Goal: Use online tool/utility: Use online tool/utility

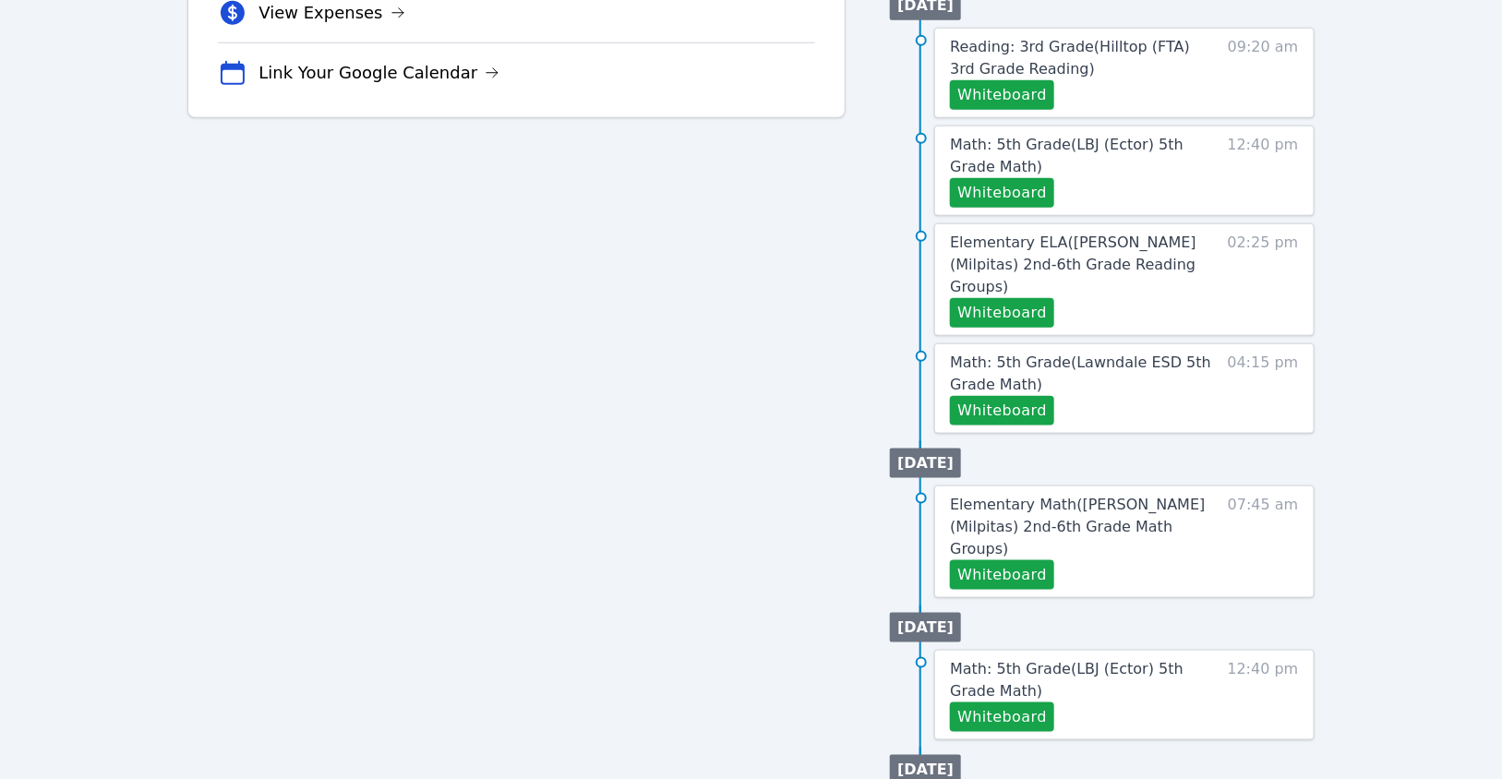
scroll to position [732, 0]
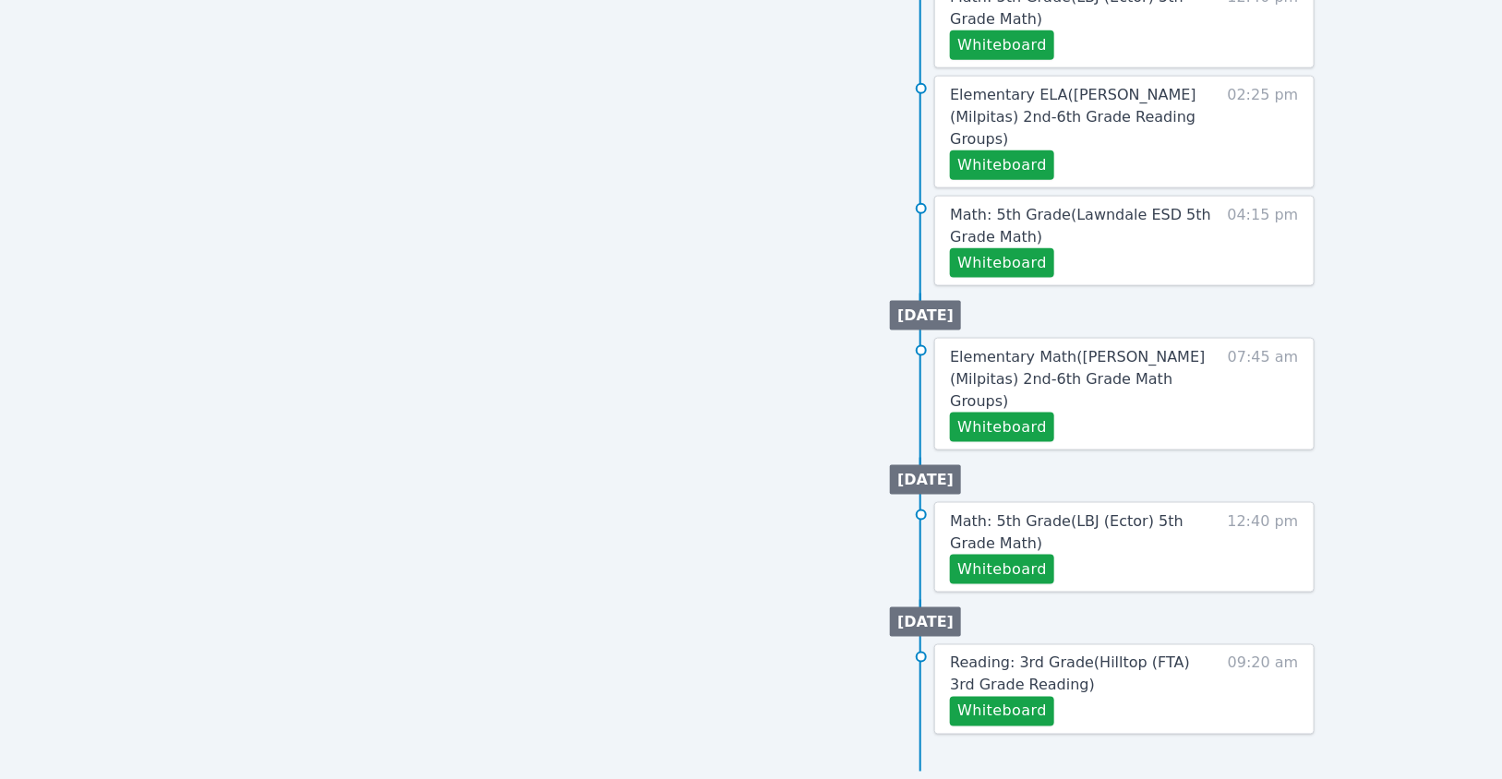
scroll to position [895, 0]
click at [1054, 278] on button "Whiteboard" at bounding box center [1002, 263] width 104 height 30
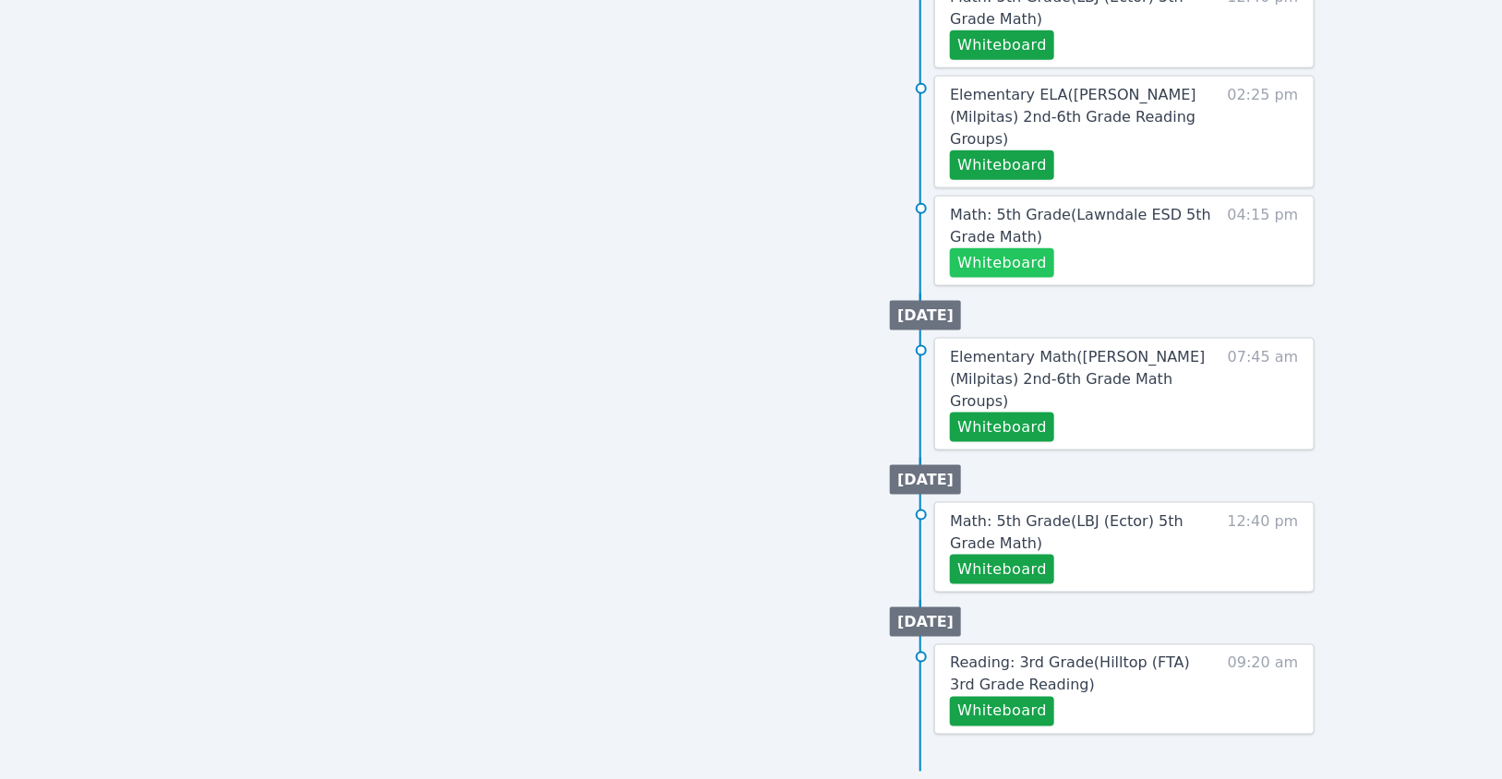
click at [1033, 278] on button "Whiteboard" at bounding box center [1002, 263] width 104 height 30
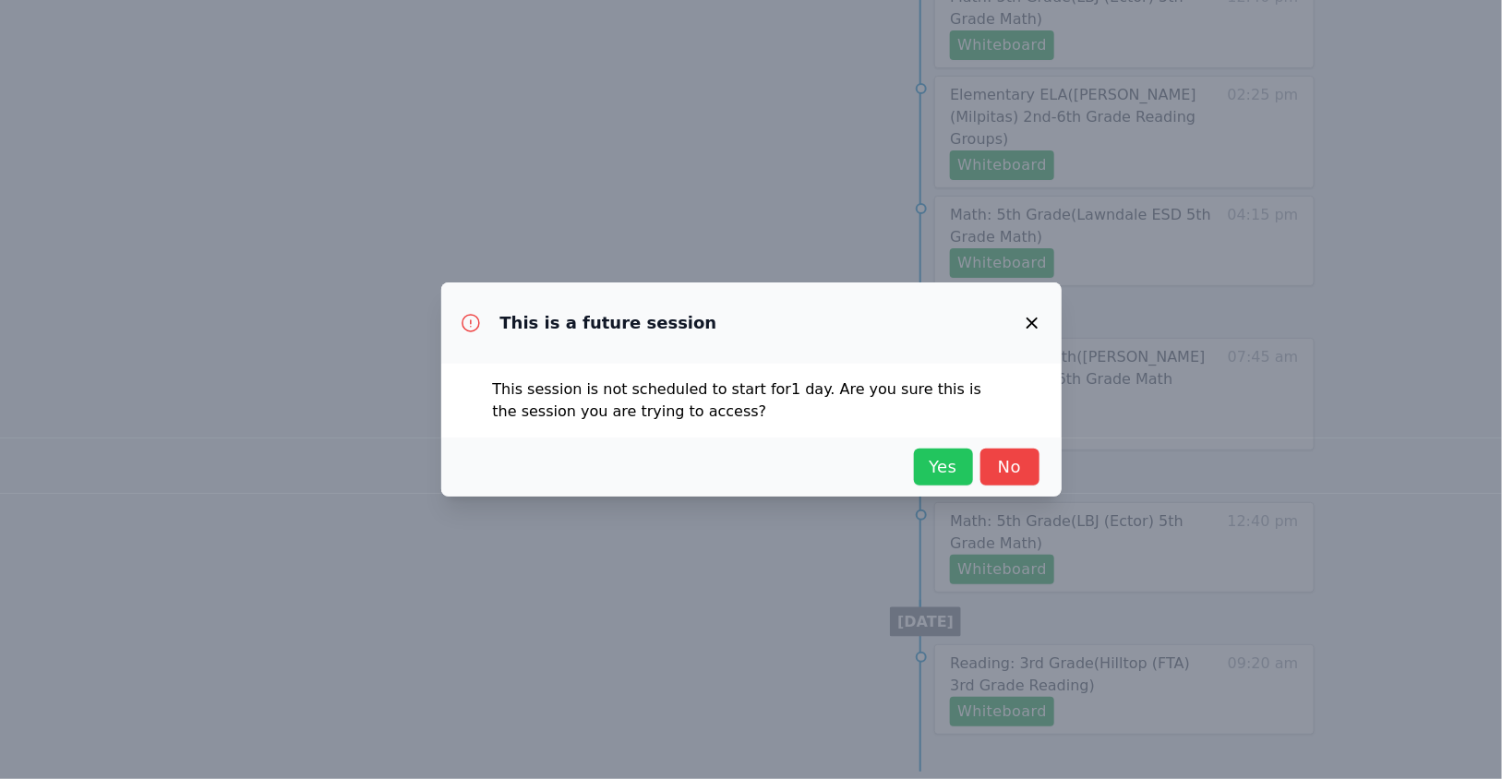
click at [964, 476] on span "Yes" at bounding box center [943, 467] width 41 height 26
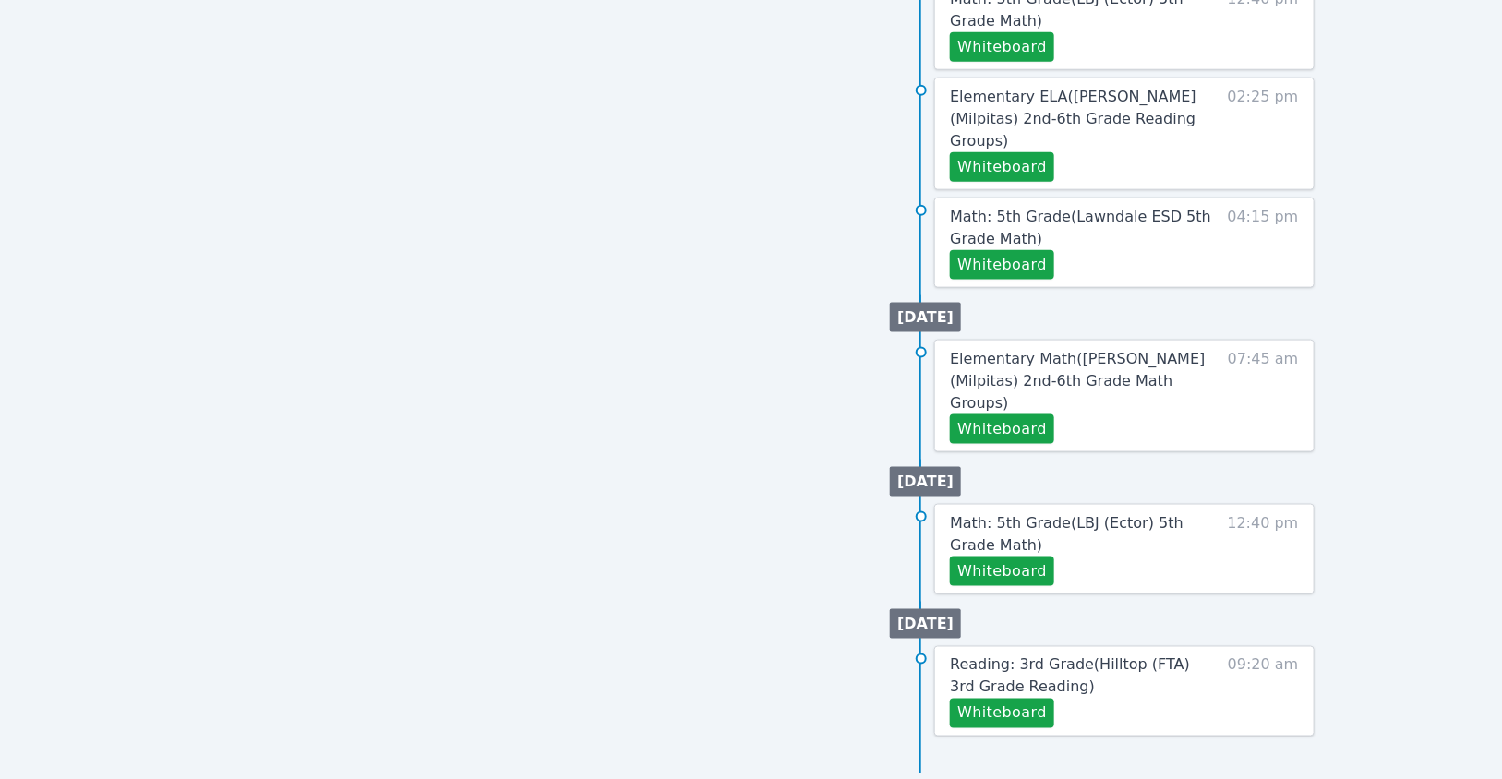
scroll to position [869, 0]
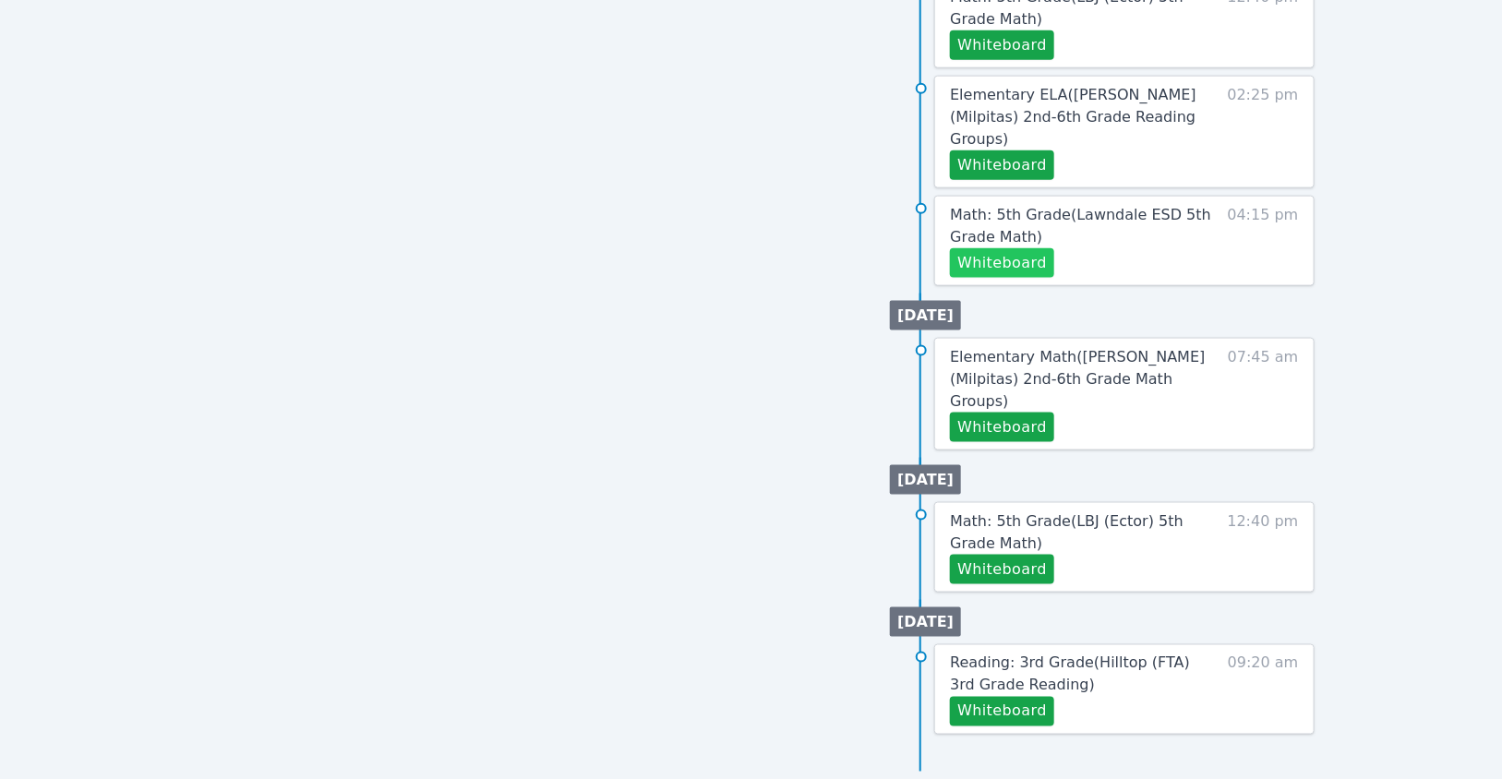
click at [1037, 278] on button "Whiteboard" at bounding box center [1002, 263] width 104 height 30
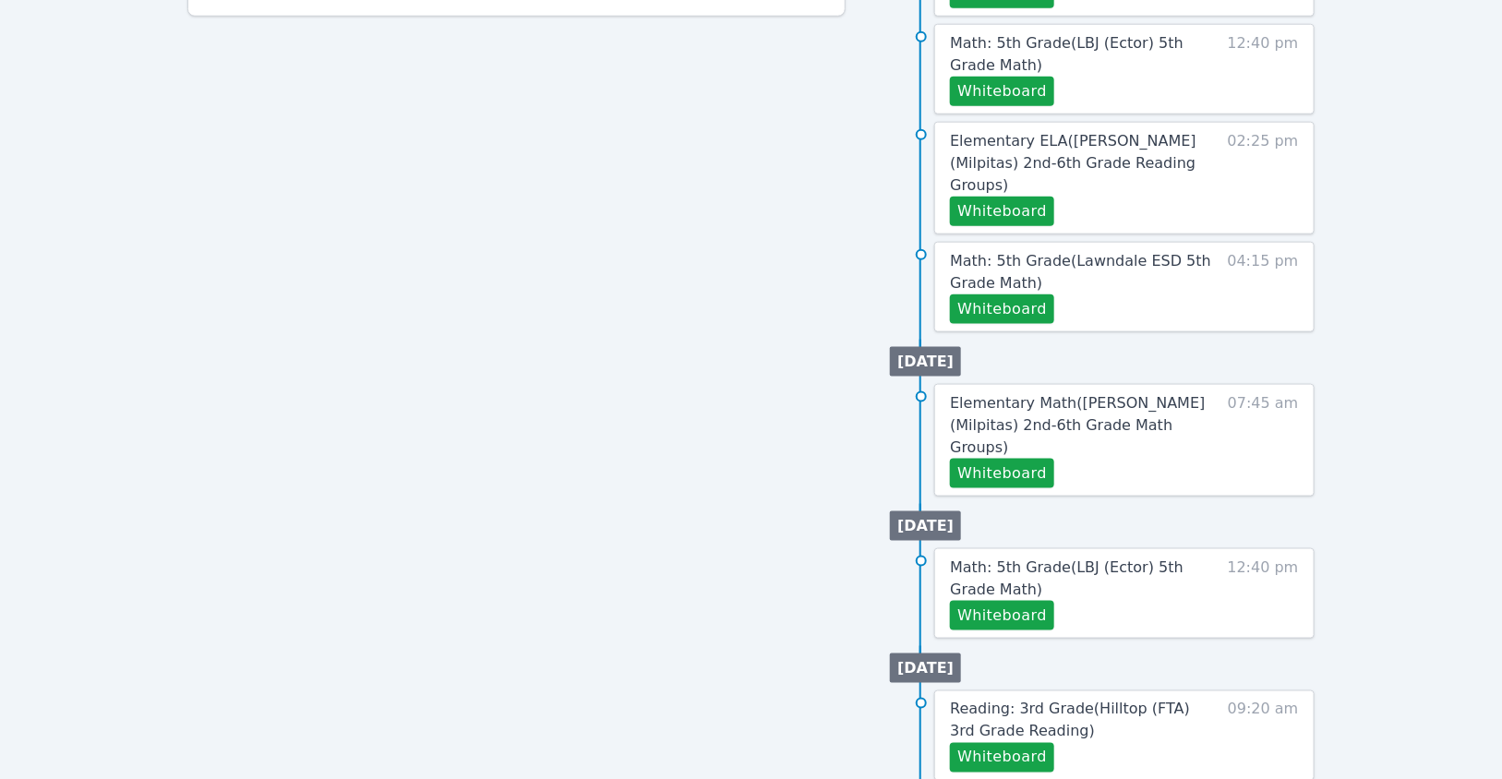
scroll to position [861, 0]
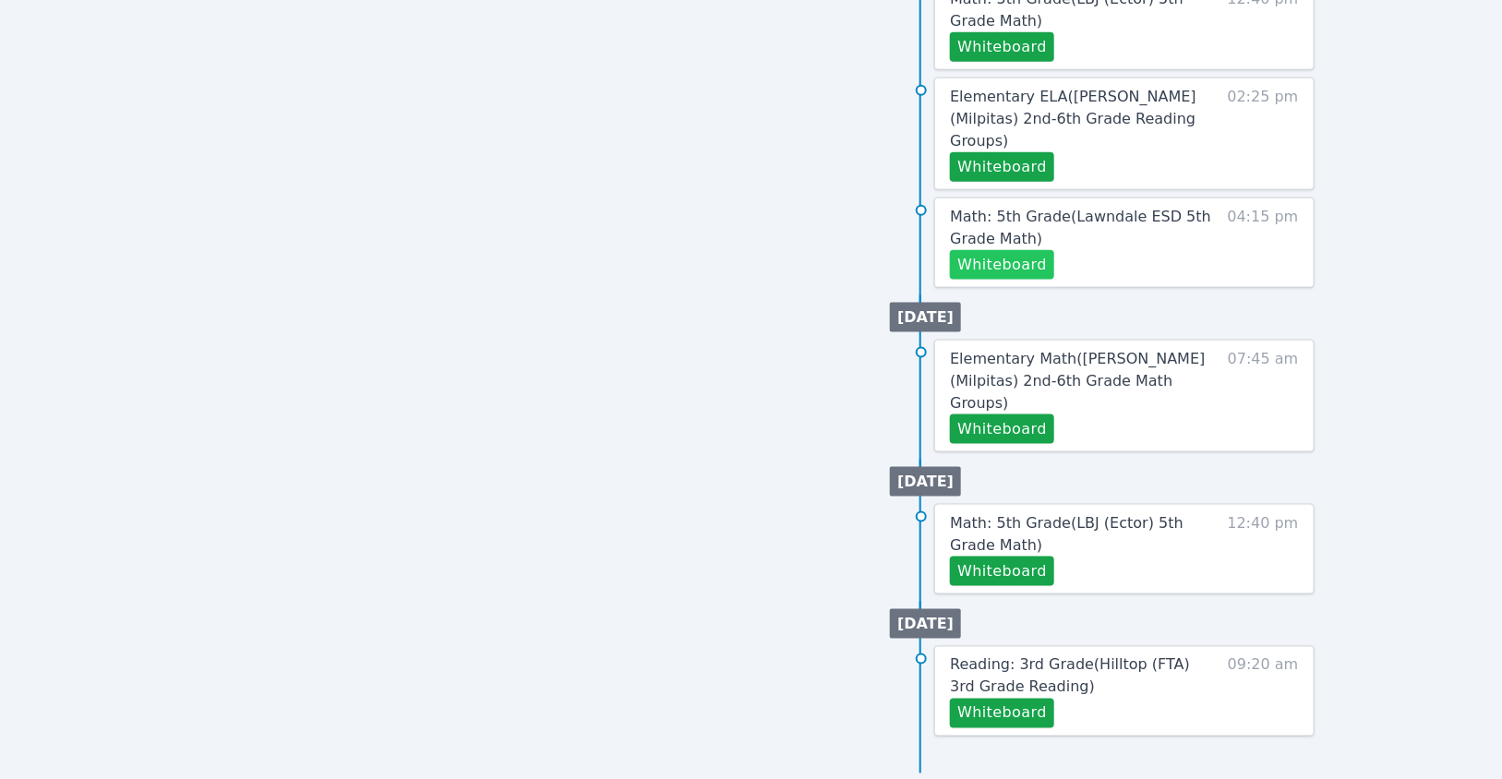
click at [1044, 280] on button "Whiteboard" at bounding box center [1002, 265] width 104 height 30
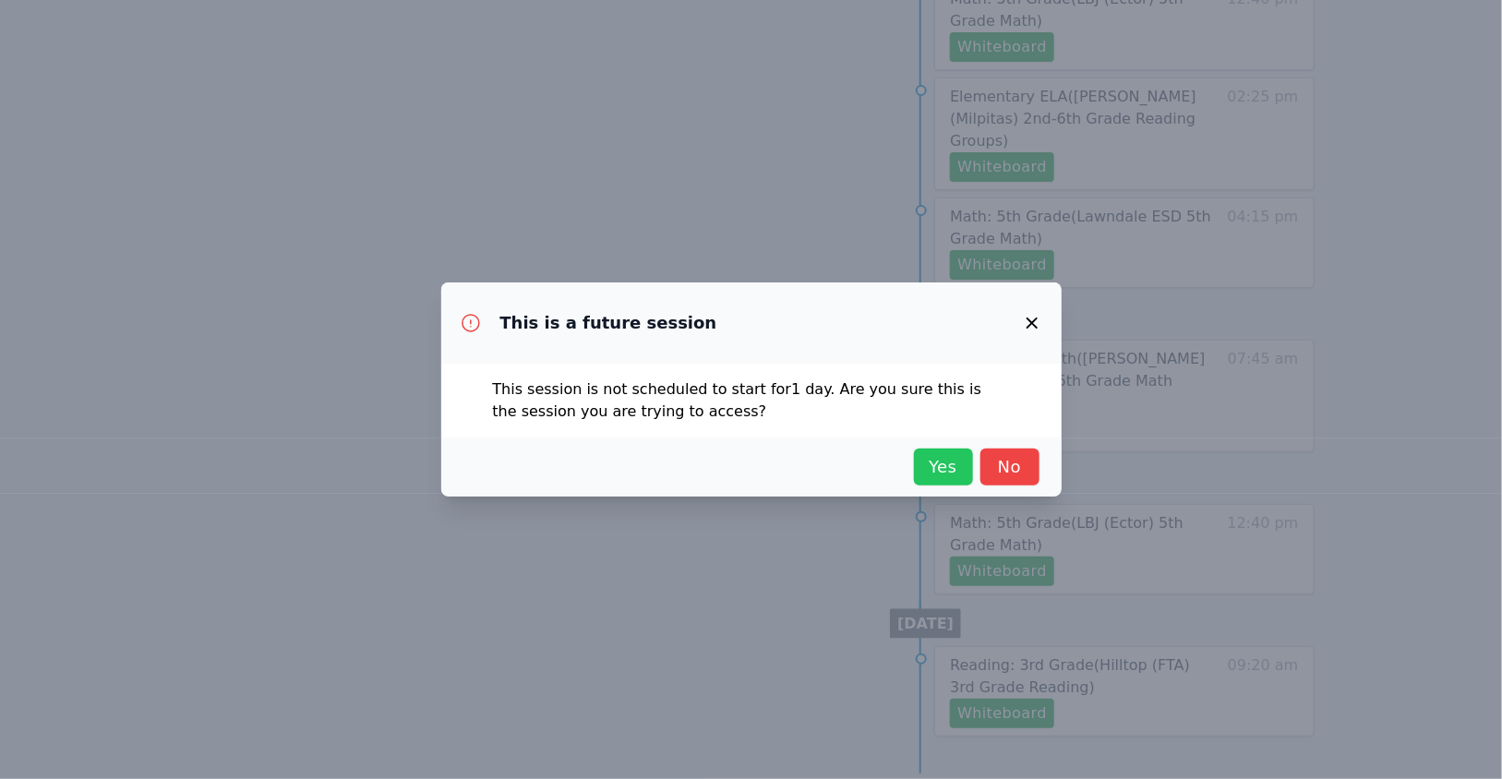
click at [964, 480] on span "Yes" at bounding box center [943, 467] width 41 height 26
